Goal: Browse casually: Explore the website without a specific task or goal

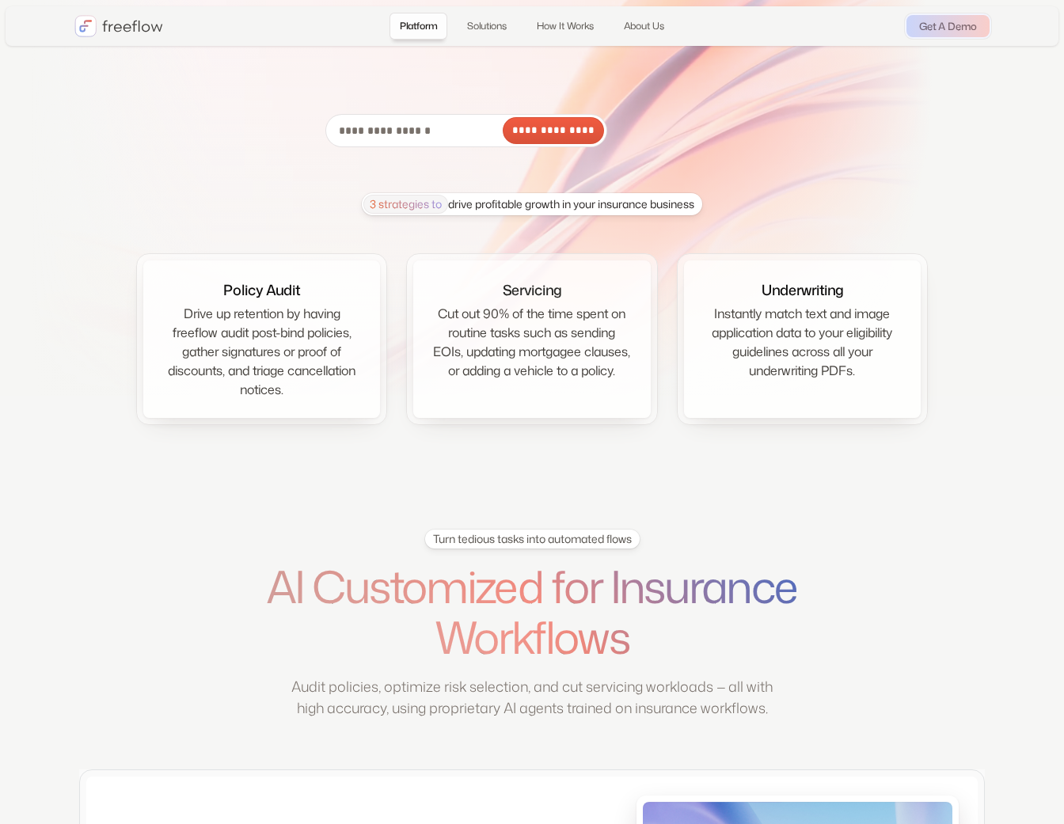
click at [821, 219] on div "3 strategies to drive profitable growth in your insurance business Policy Audit…" at bounding box center [532, 309] width 792 height 232
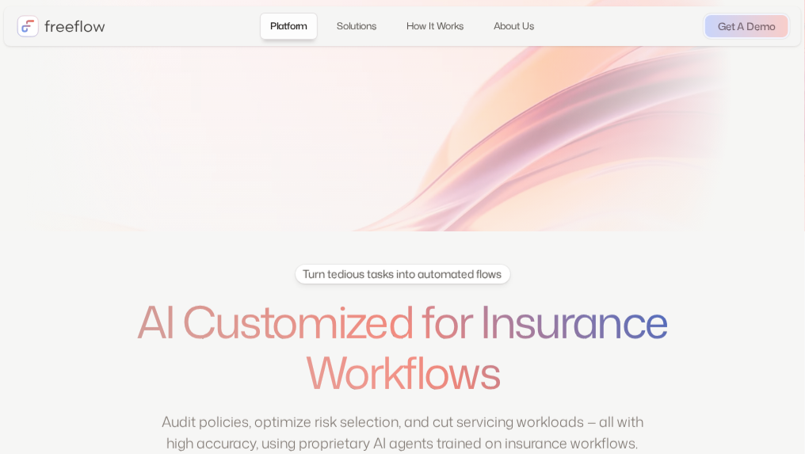
click at [452, 125] on section "Thank you! You're in line for our early access beta. Enter a valid email address" at bounding box center [402, 115] width 805 height 231
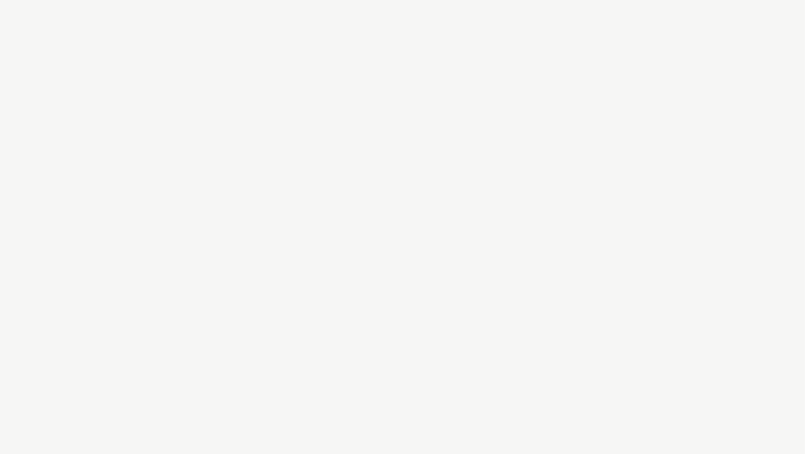
scroll to position [79, 0]
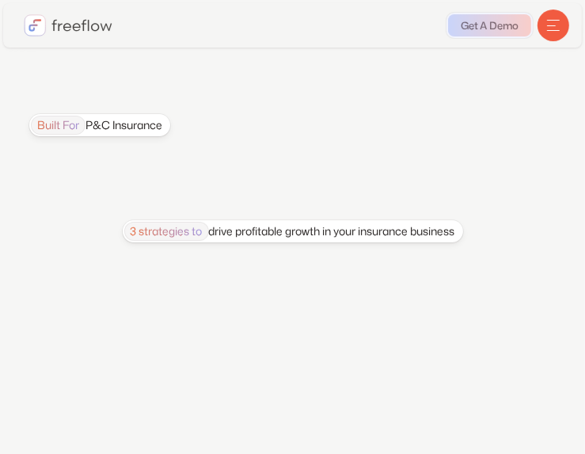
drag, startPoint x: 125, startPoint y: 125, endPoint x: 322, endPoint y: 207, distance: 213.0
click at [322, 207] on section "Built For P&C Insurance Thank you! You're in line for our early access beta. En…" at bounding box center [292, 364] width 585 height 728
drag, startPoint x: 301, startPoint y: 234, endPoint x: 448, endPoint y: 181, distance: 156.8
click at [448, 181] on section "Built For P&C Insurance Thank you! You're in line for our early access beta. En…" at bounding box center [292, 364] width 585 height 728
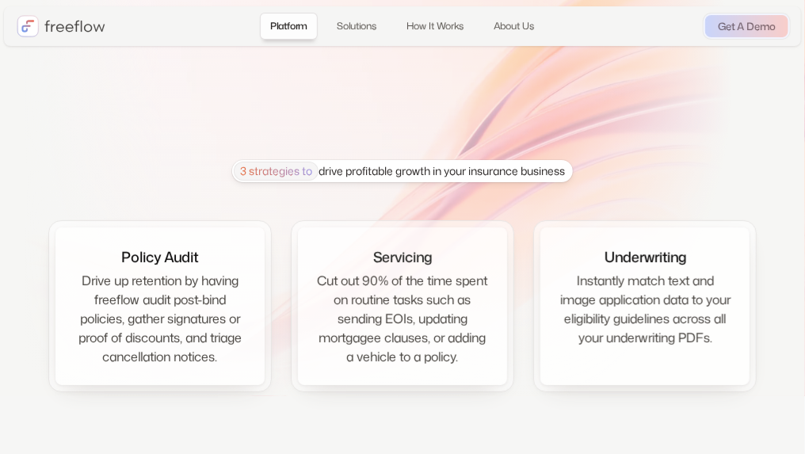
drag, startPoint x: 411, startPoint y: 245, endPoint x: 453, endPoint y: 442, distance: 201.6
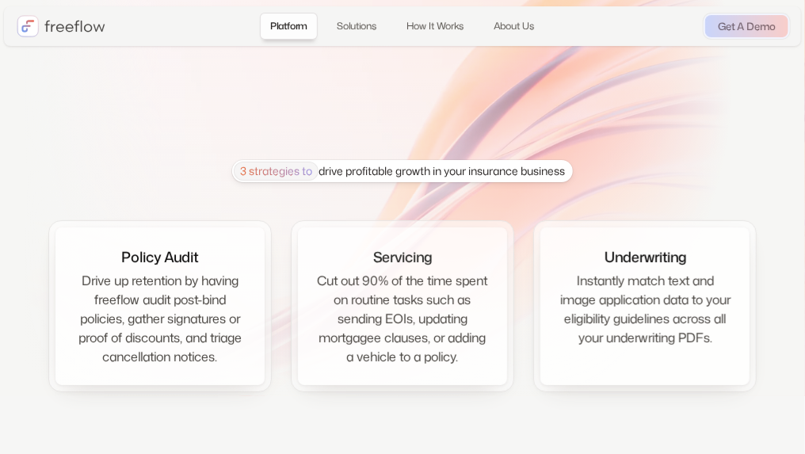
click at [453, 442] on section "3 strategies to drive profitable growth in your insurance business Policy Audit…" at bounding box center [402, 231] width 805 height 463
